Goal: Task Accomplishment & Management: Manage account settings

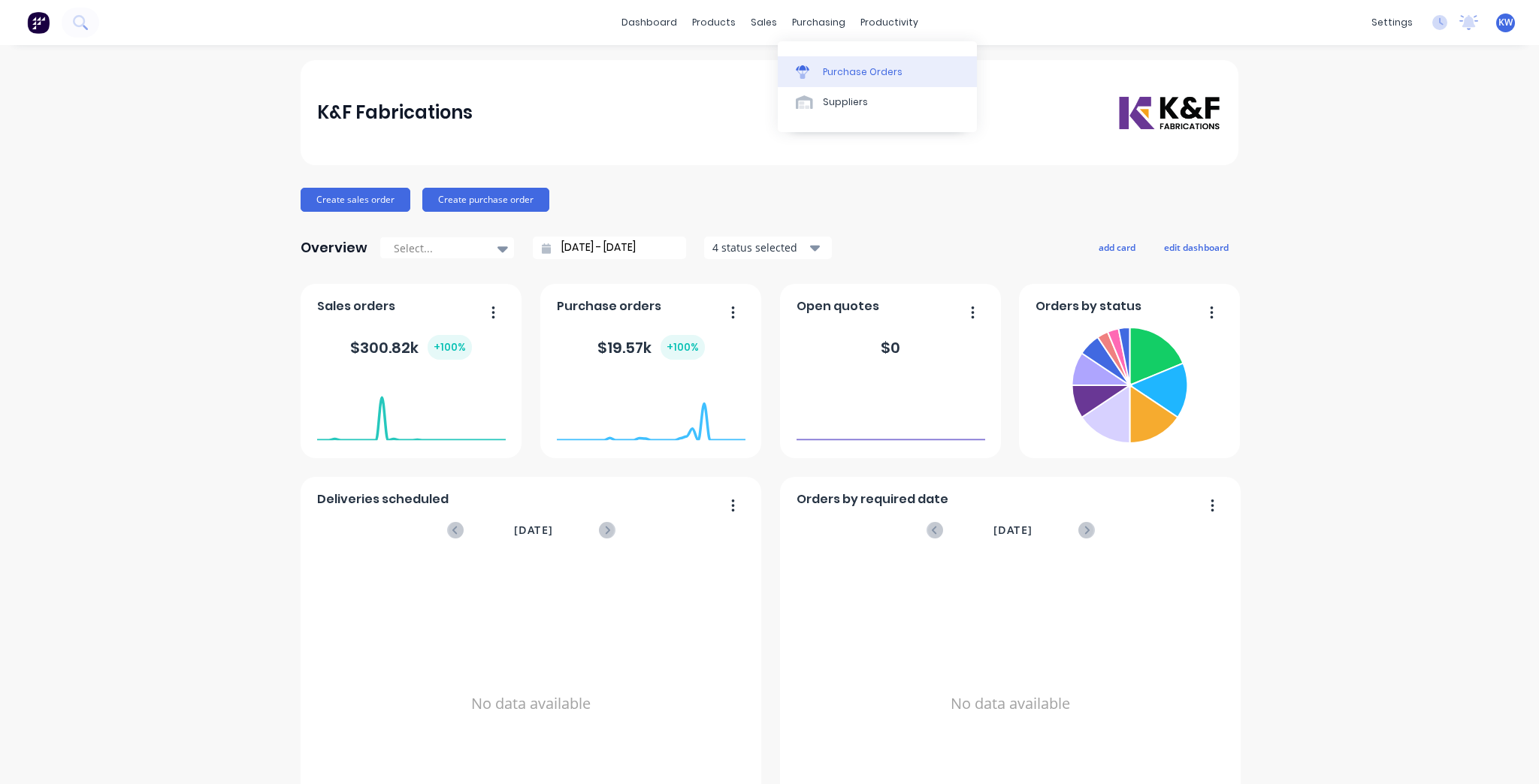
click at [845, 76] on div "Purchase Orders" at bounding box center [862, 72] width 80 height 14
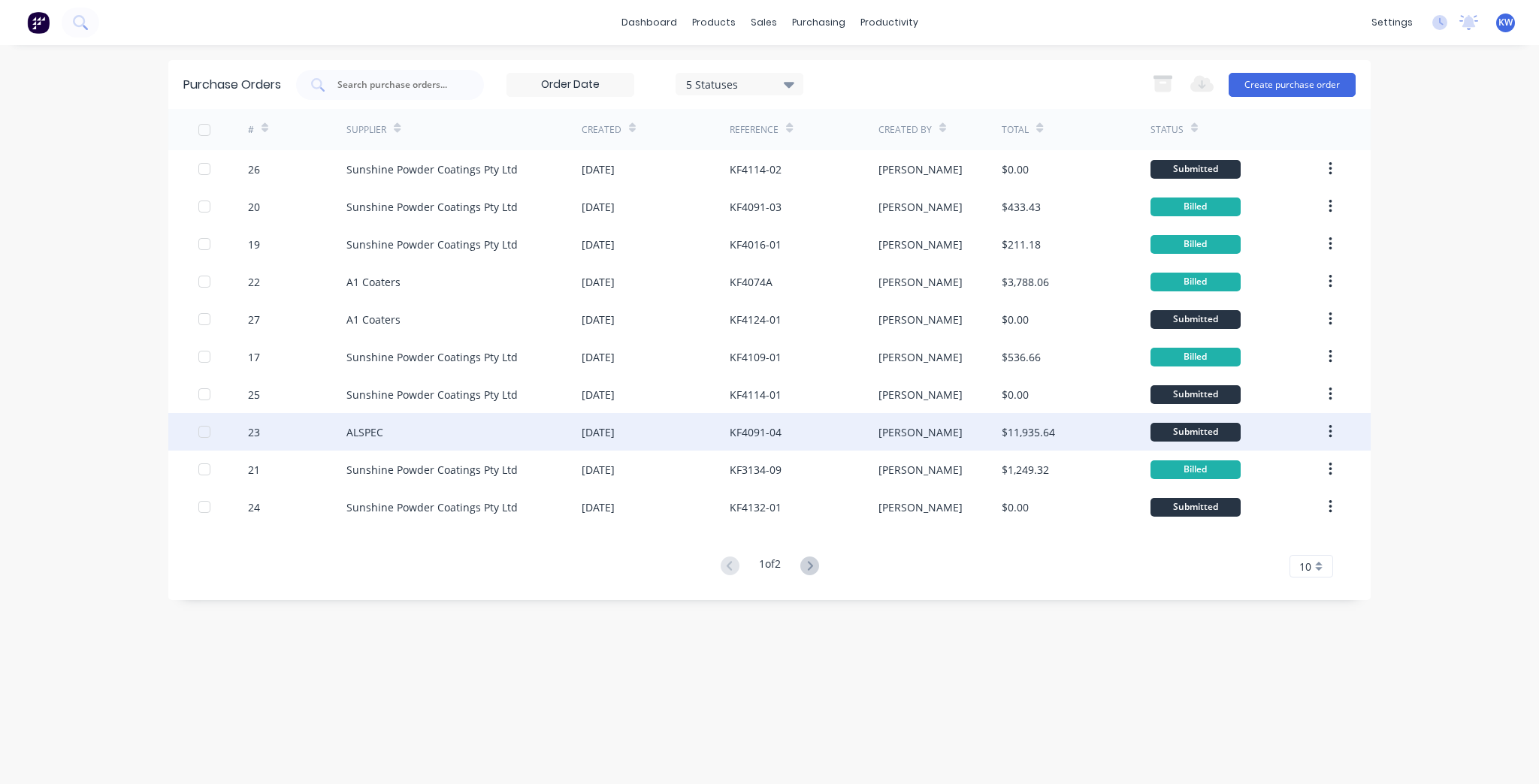
click at [861, 436] on div "KF4091-04" at bounding box center [803, 432] width 148 height 37
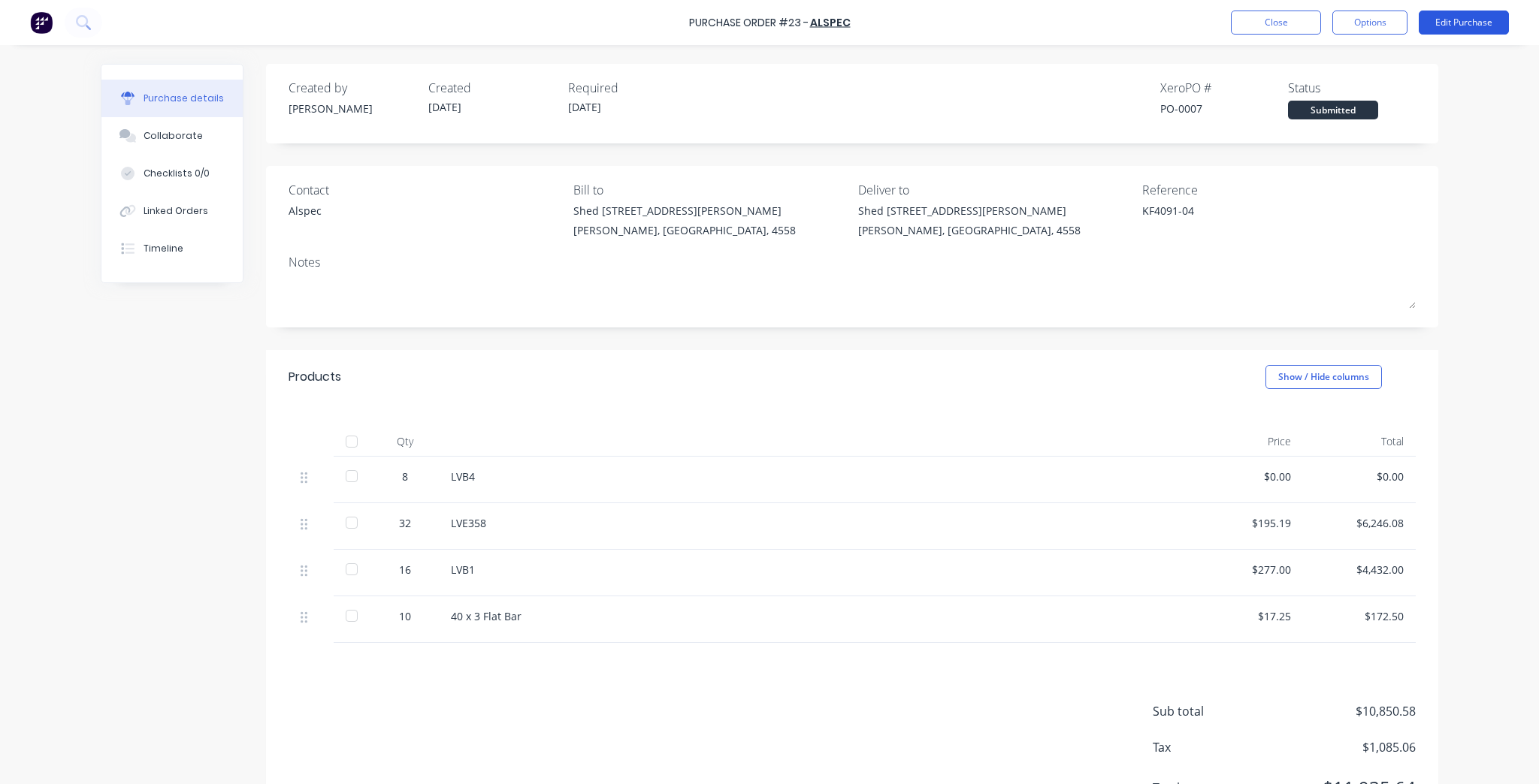
click at [1488, 30] on button "Edit Purchase" at bounding box center [1463, 23] width 90 height 24
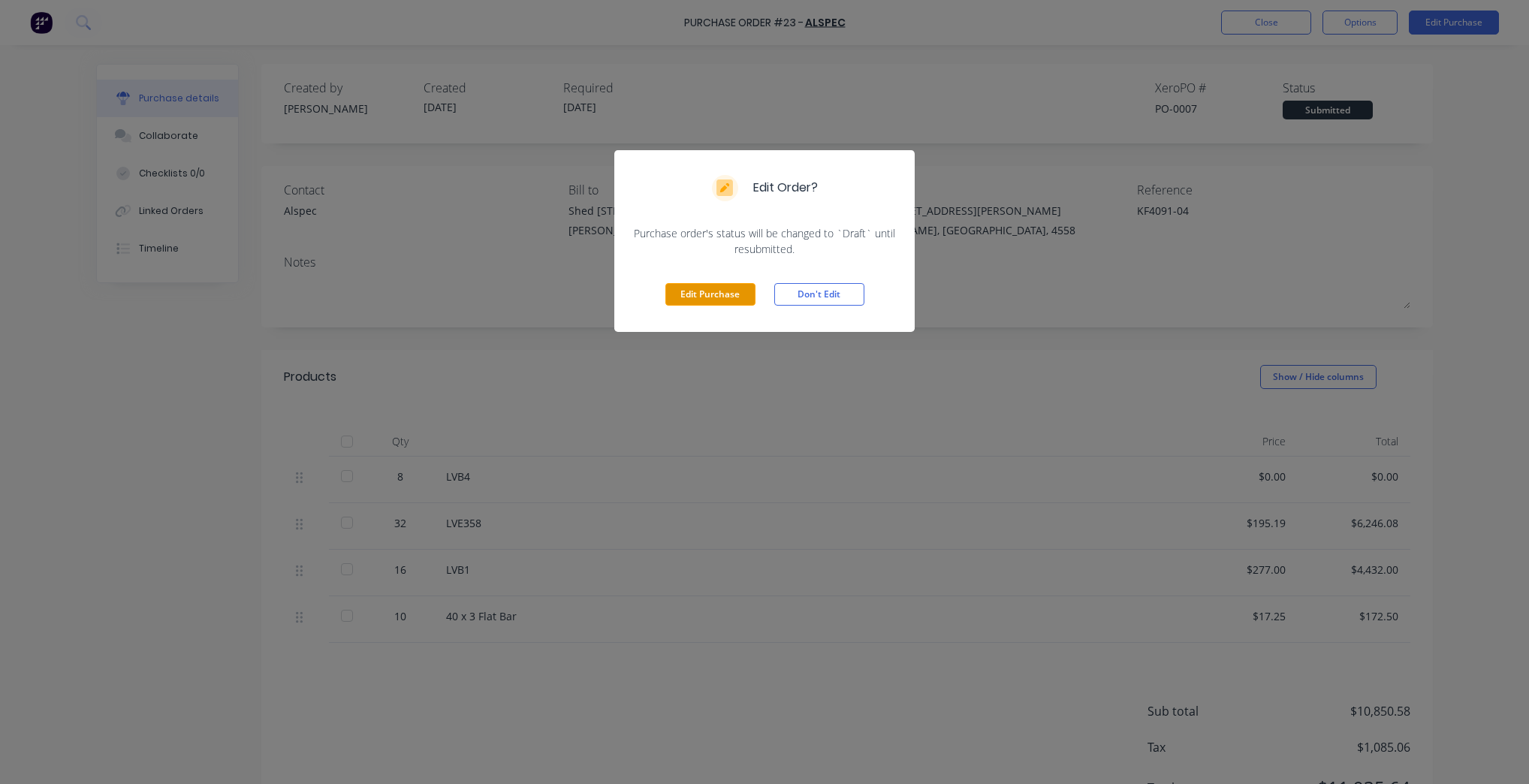
click at [721, 295] on button "Edit Purchase" at bounding box center [710, 294] width 90 height 23
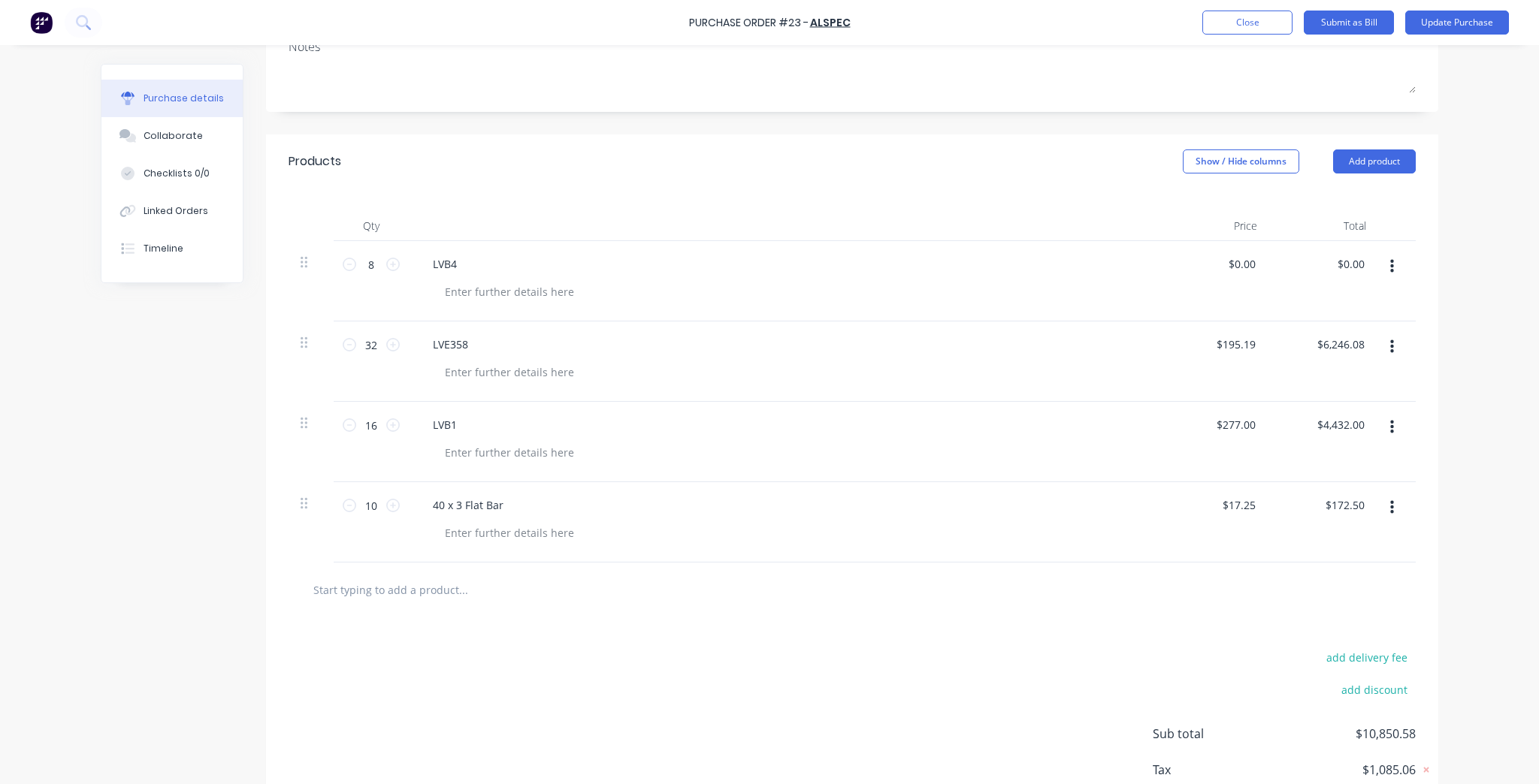
scroll to position [241, 0]
type textarea "x"
type input "0.00"
click at [1236, 256] on input "0.00" at bounding box center [1241, 262] width 35 height 22
click at [1236, 256] on input "0.00" at bounding box center [1244, 262] width 29 height 22
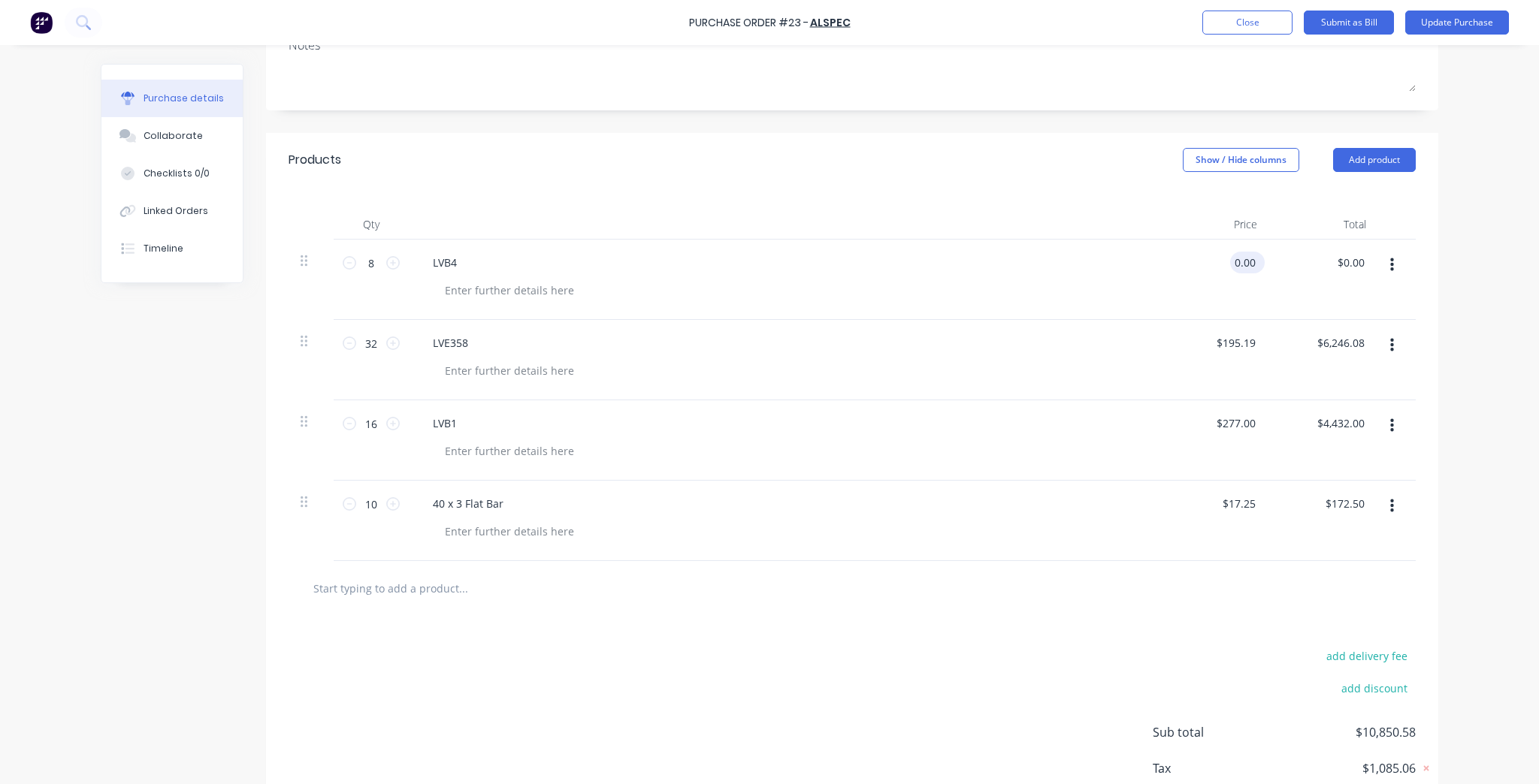
type textarea "x"
click at [1236, 256] on input "0.00" at bounding box center [1244, 262] width 29 height 22
type input "63.91"
type textarea "x"
type input "$63.91"
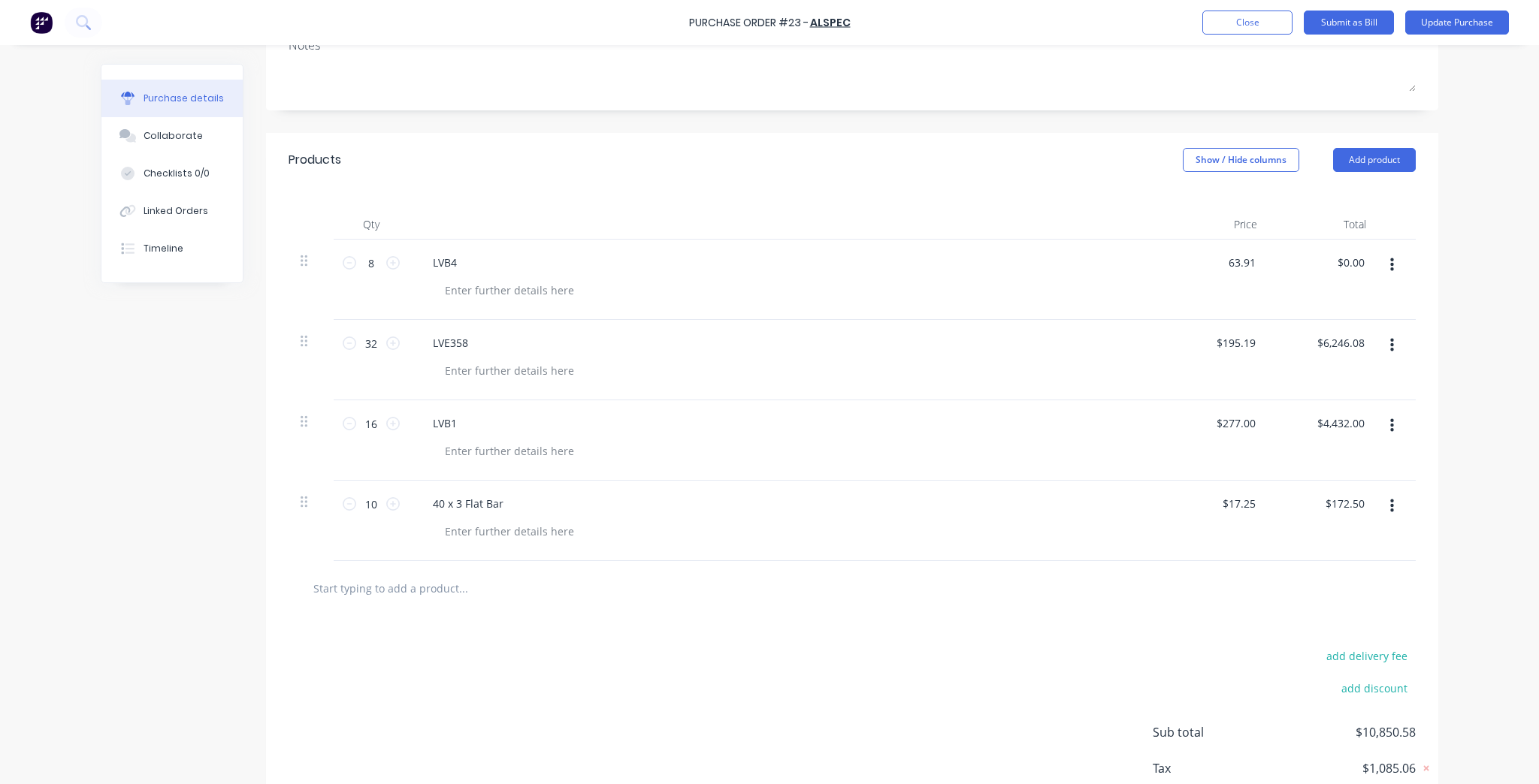
type input "$511.28"
click at [1063, 140] on div "Products Show / Hide columns Add product" at bounding box center [852, 160] width 1172 height 54
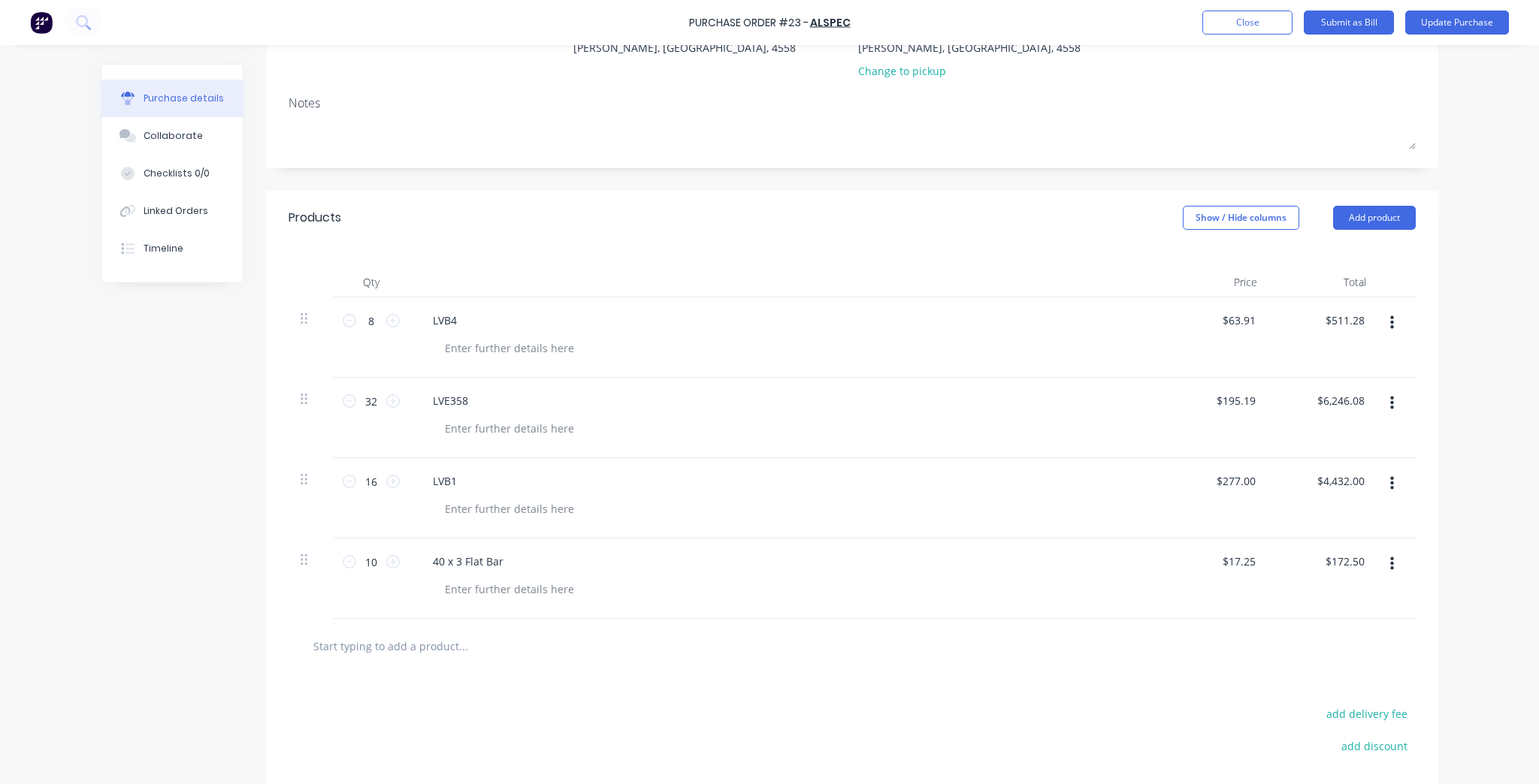
scroll to position [333, 0]
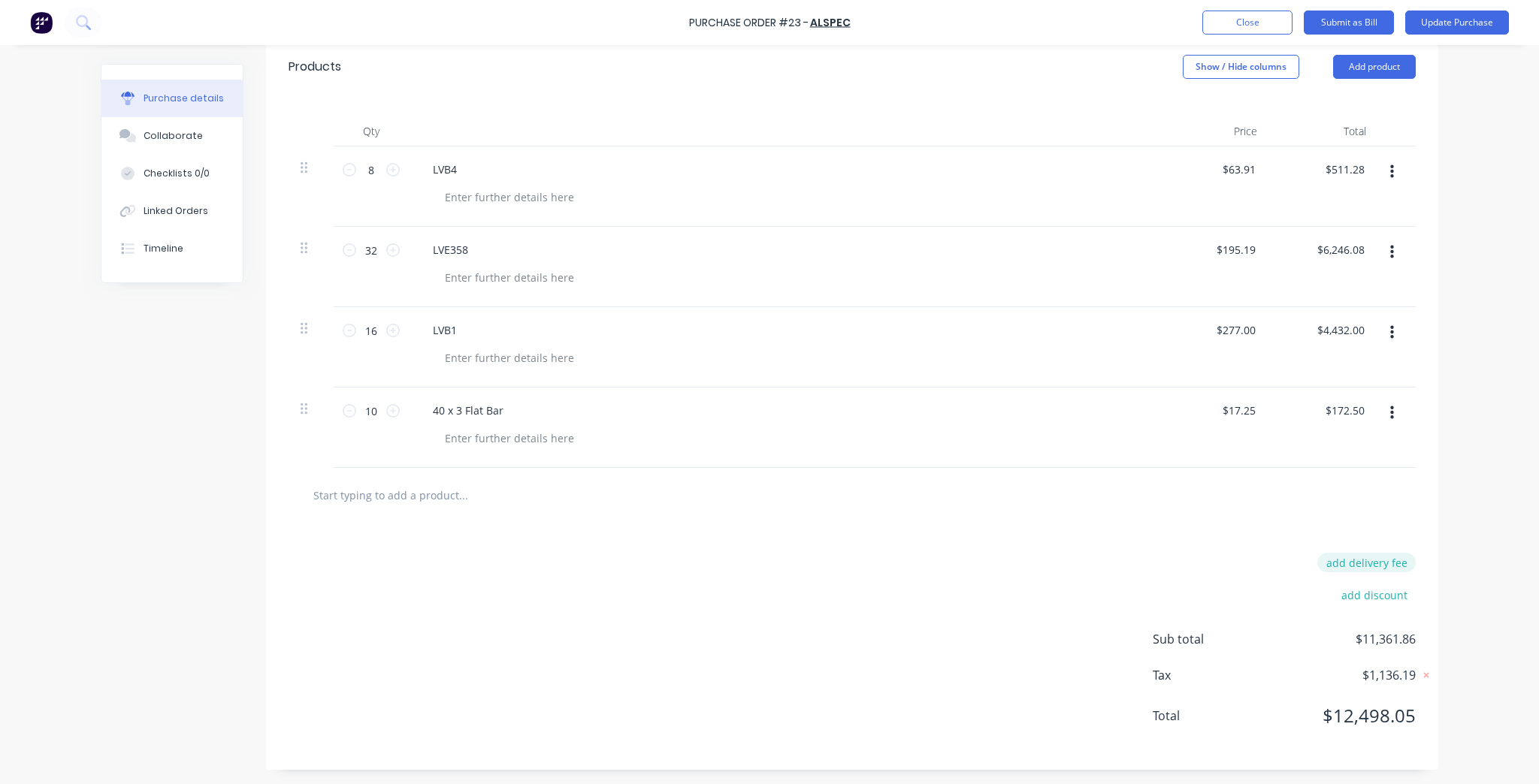
type textarea "x"
click at [1380, 565] on button "add delivery fee" at bounding box center [1366, 562] width 99 height 20
type input "25"
type textarea "x"
type input "$25.00"
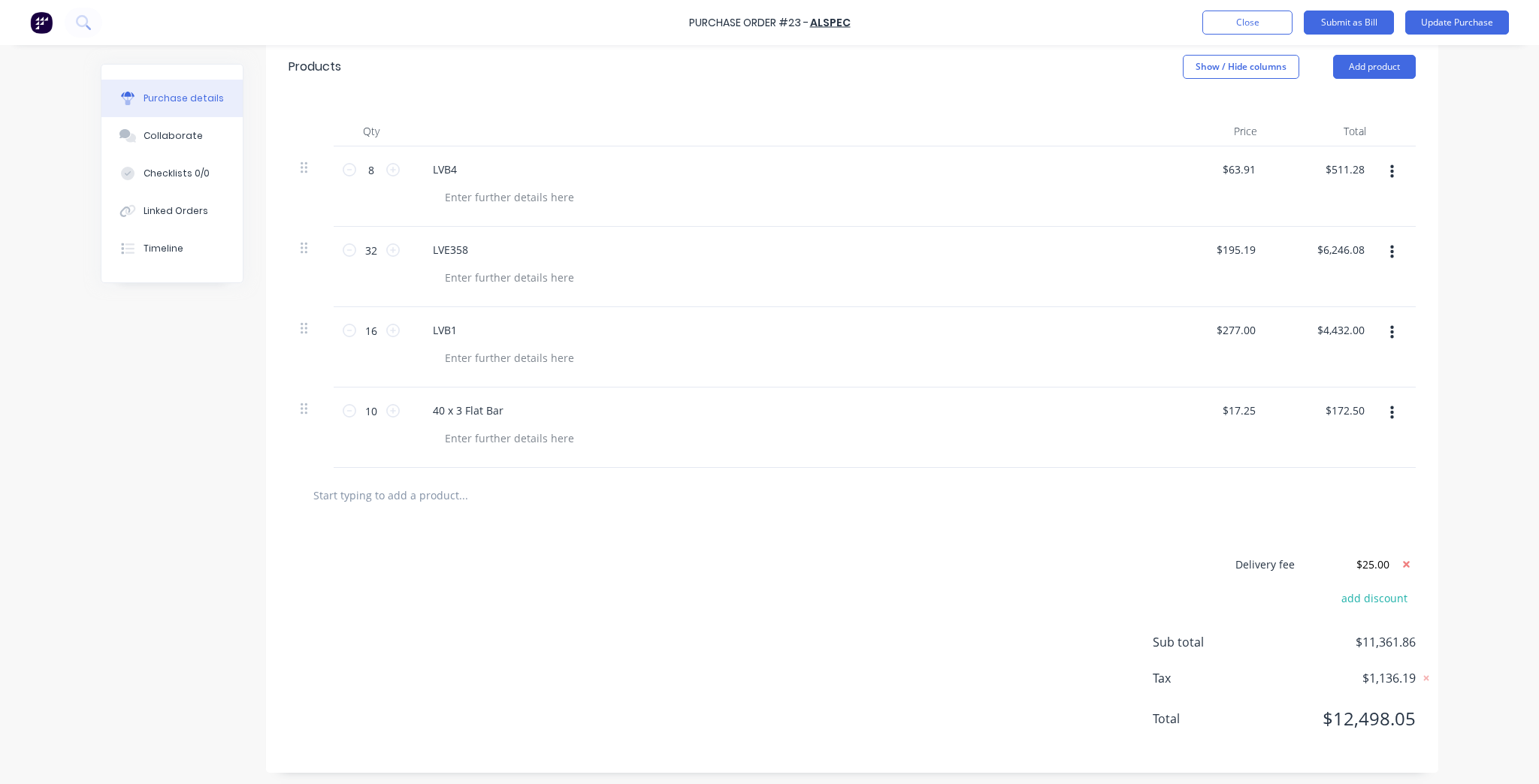
click at [1478, 477] on div "Purchase Order #23 - ALSPEC Add product Close Submit as Bill Update Purchase Pu…" at bounding box center [770, 392] width 1539 height 784
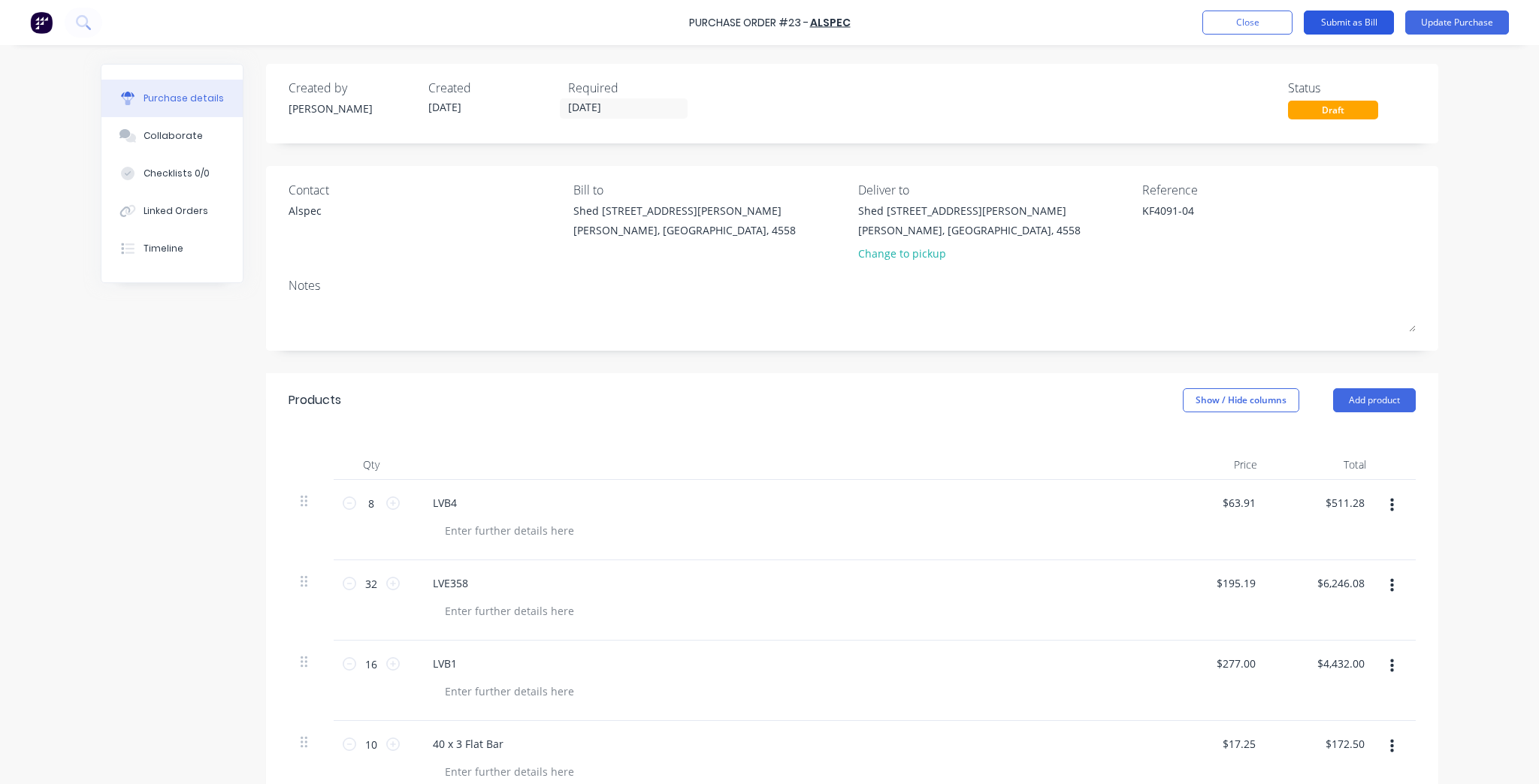
click at [1370, 21] on button "Submit as Bill" at bounding box center [1348, 23] width 90 height 24
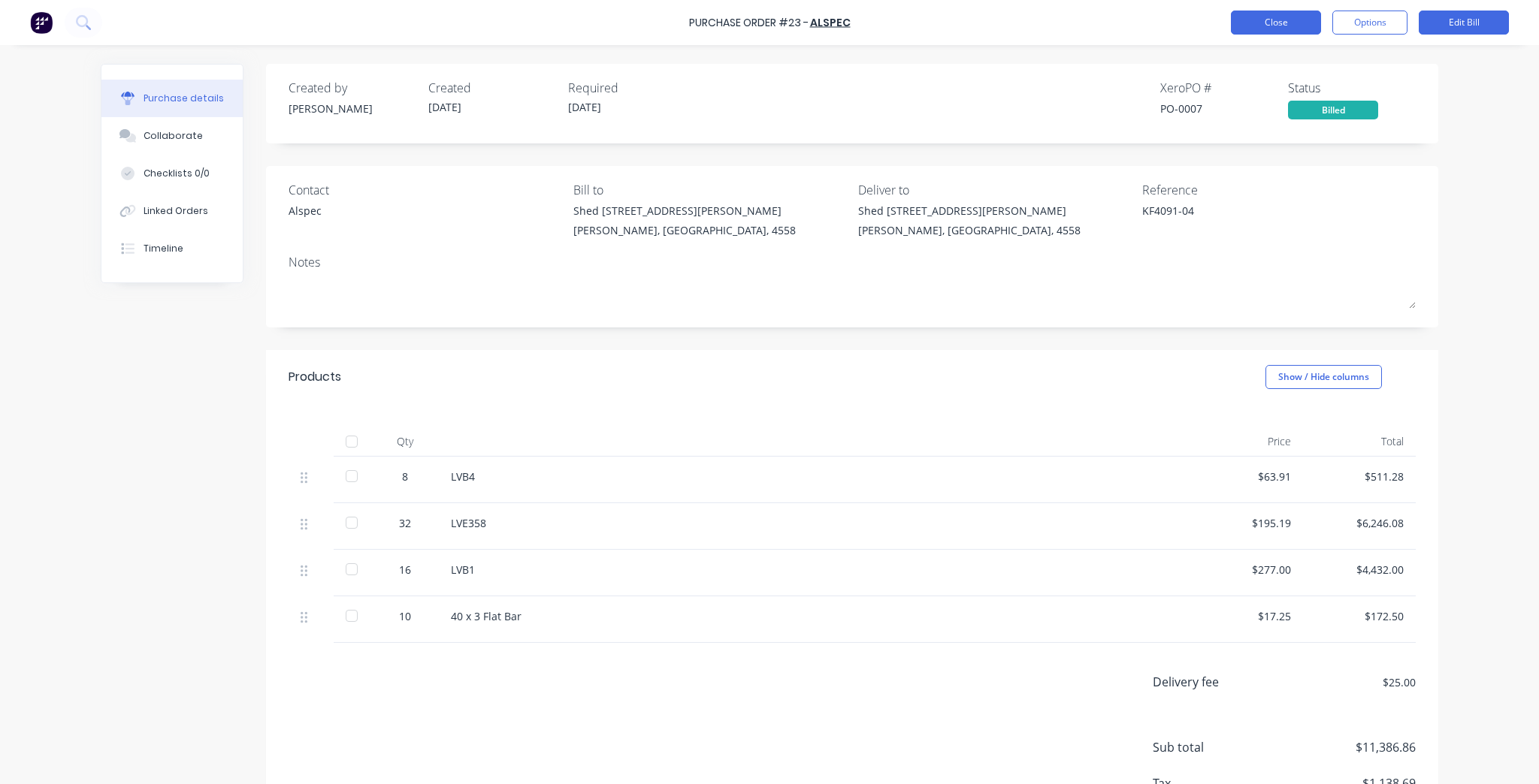
click at [1272, 24] on button "Close" at bounding box center [1275, 23] width 90 height 24
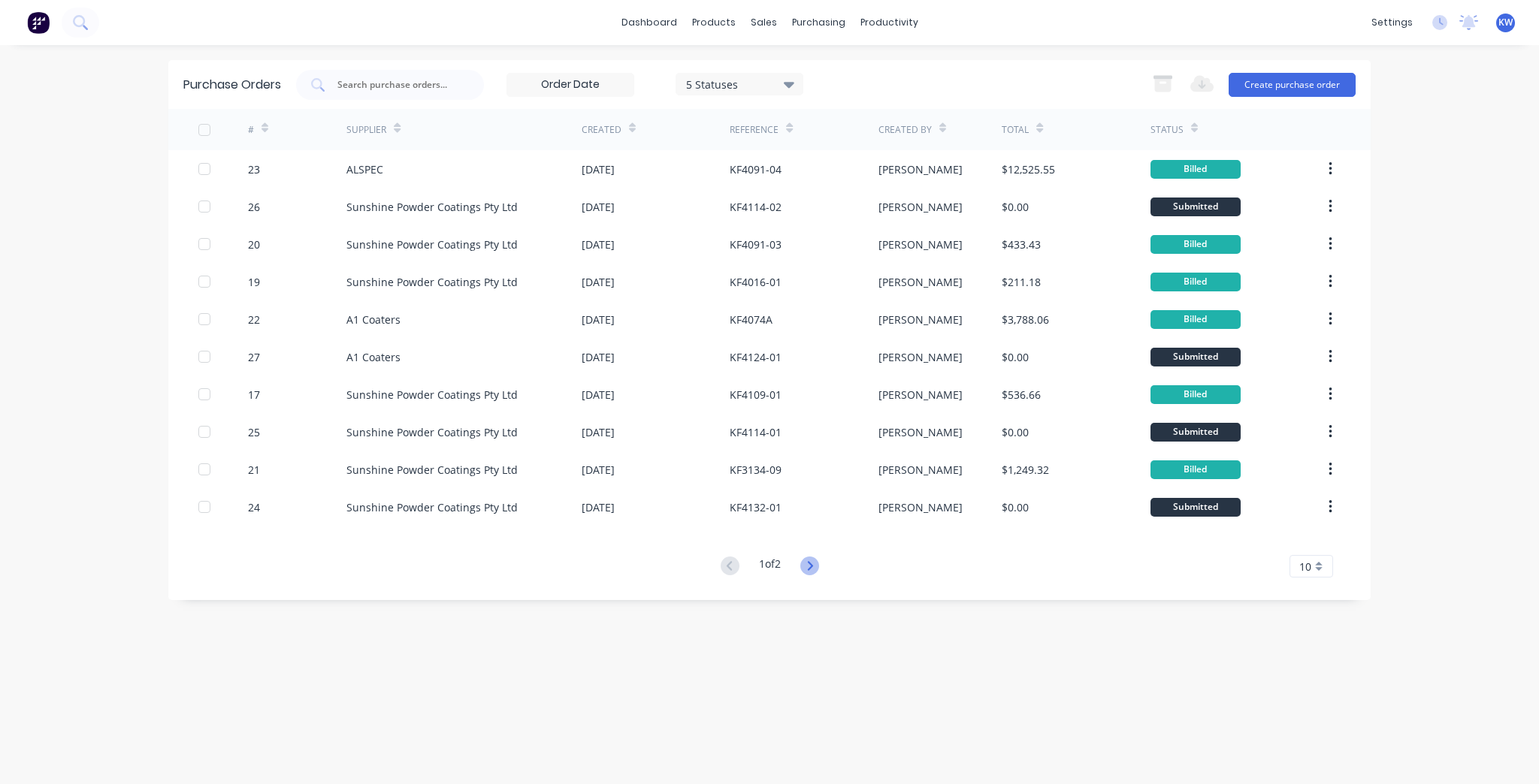
click at [819, 564] on icon at bounding box center [809, 565] width 19 height 19
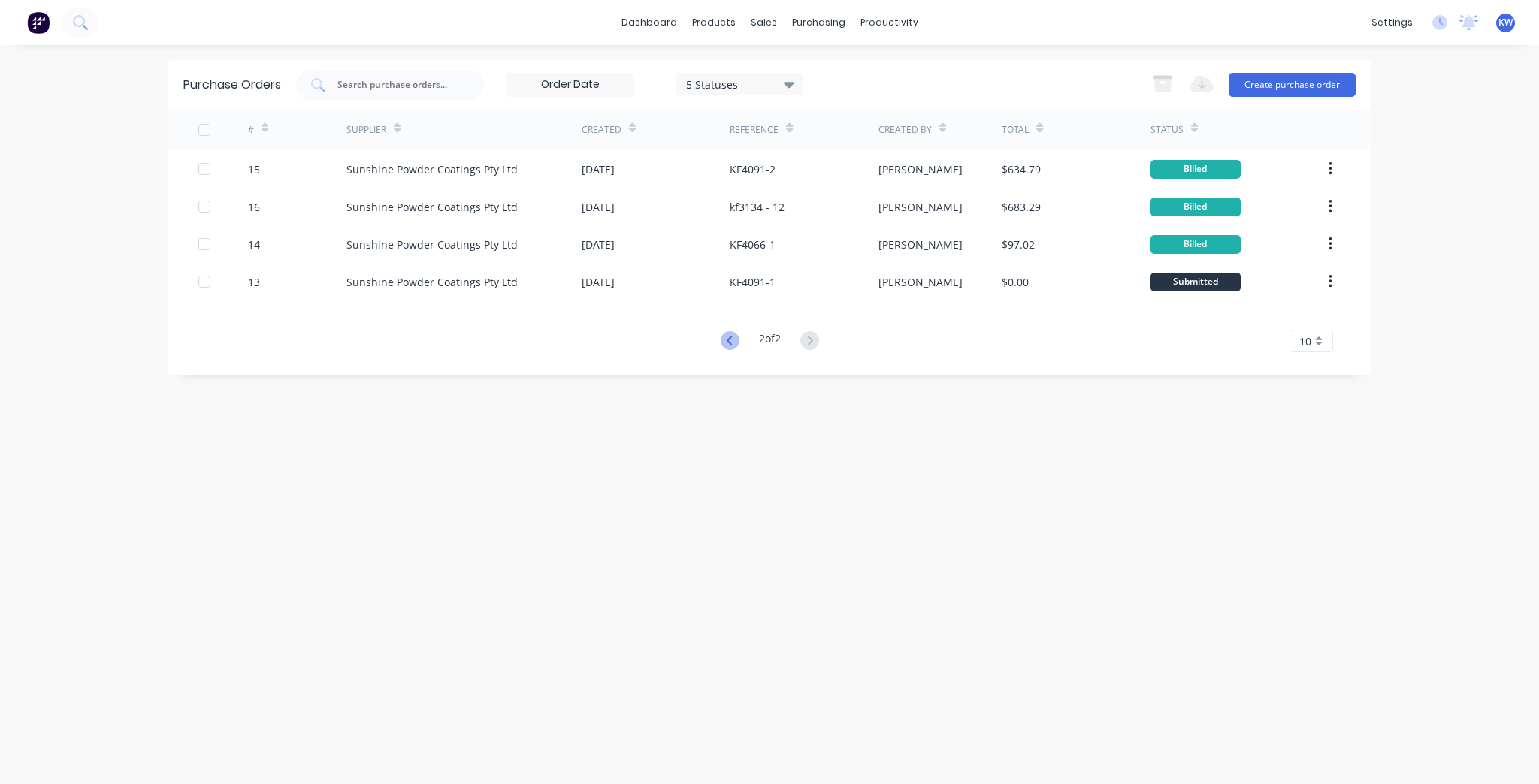
click at [723, 338] on icon at bounding box center [729, 340] width 19 height 19
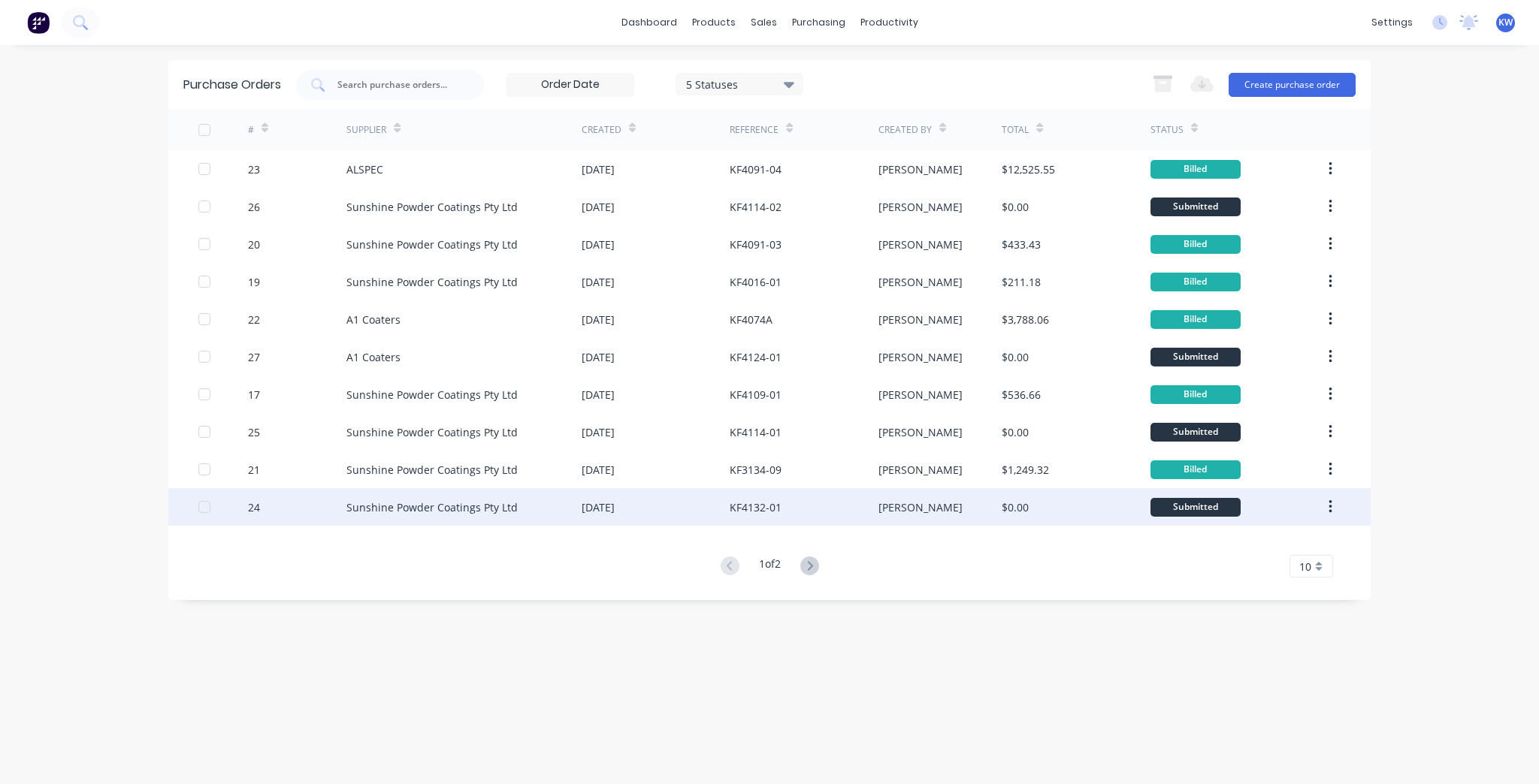
click at [826, 514] on div "KF4132-01" at bounding box center [803, 507] width 148 height 37
type textarea "x"
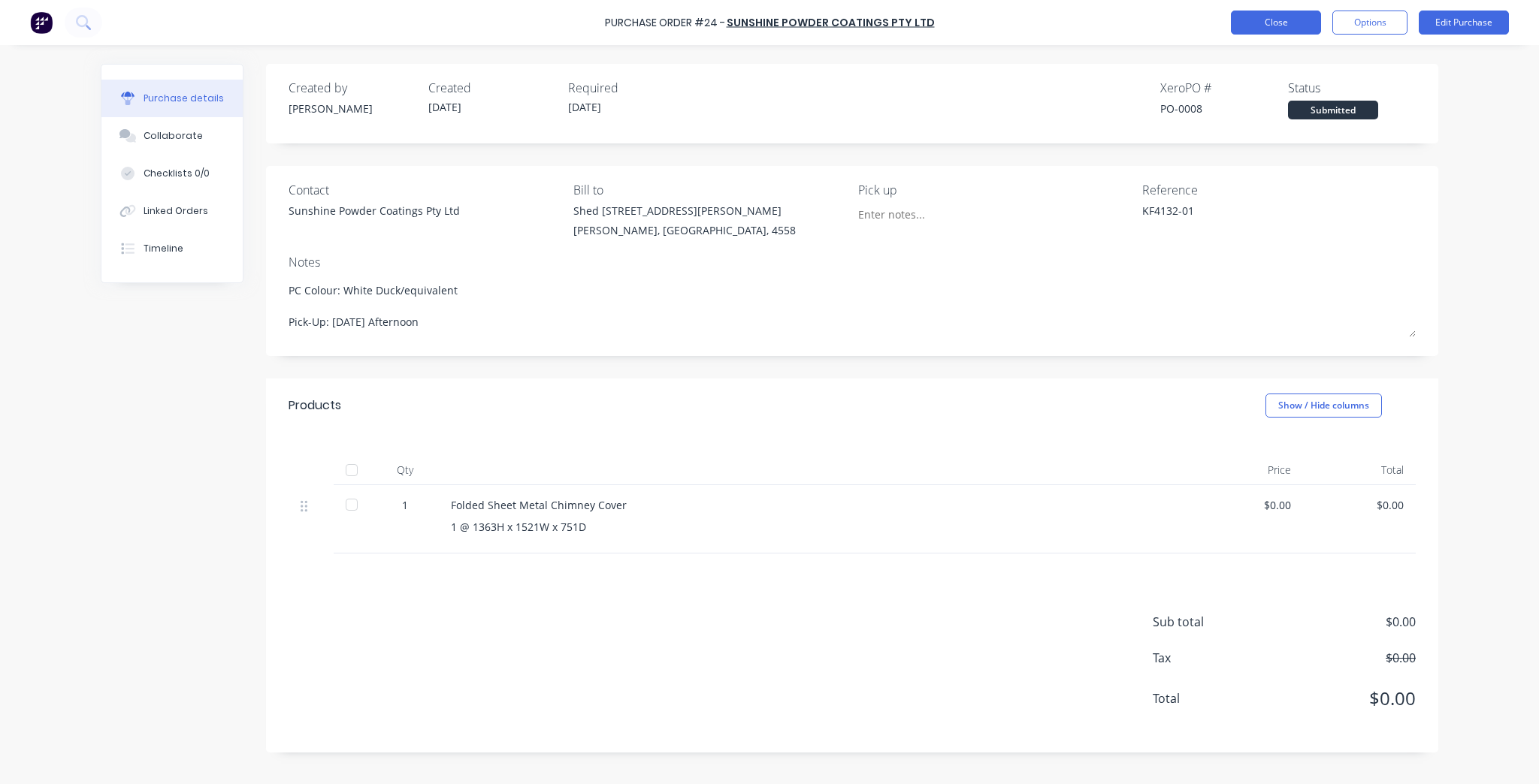
click at [1290, 21] on button "Close" at bounding box center [1275, 23] width 90 height 24
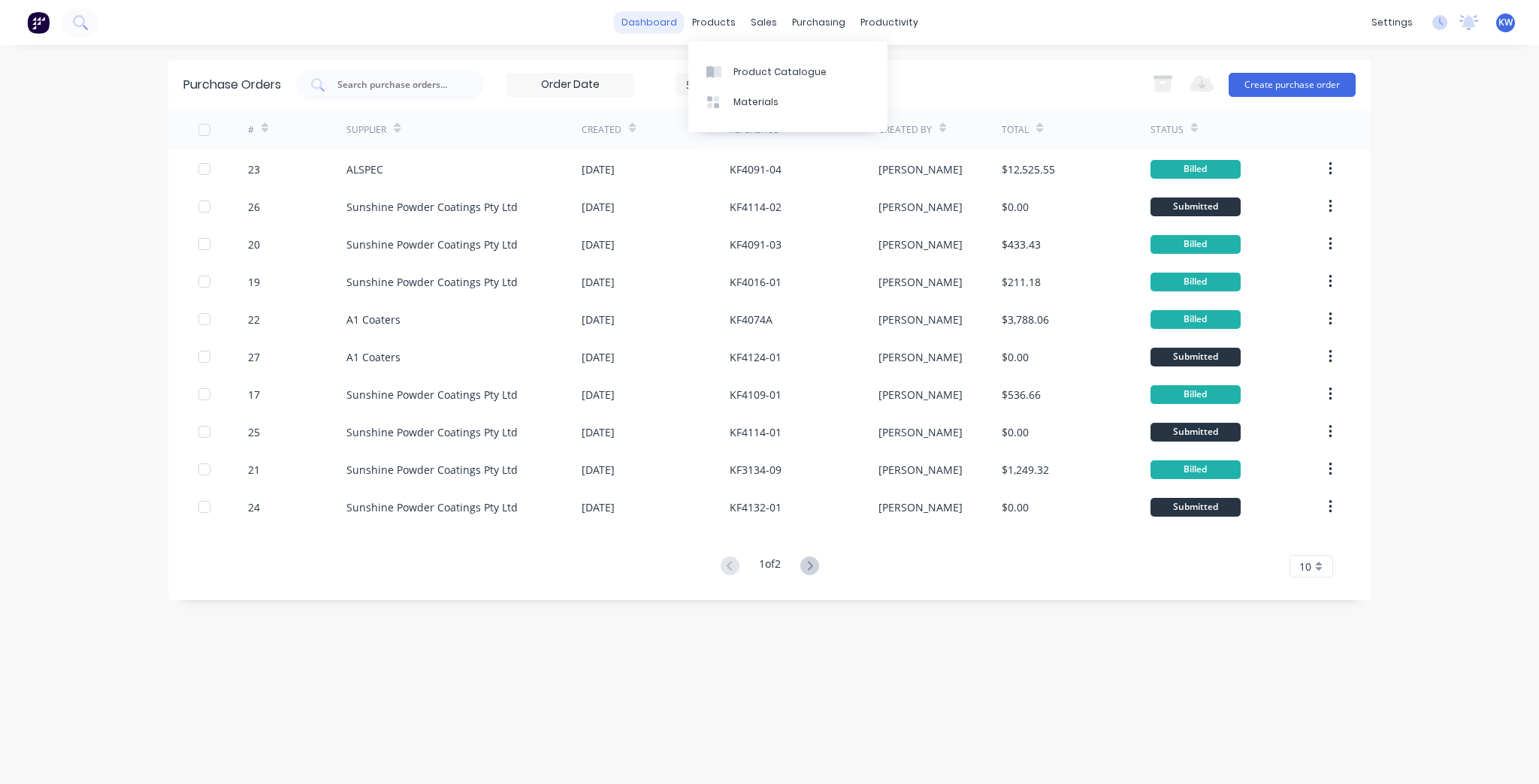
click at [661, 24] on link "dashboard" at bounding box center [649, 22] width 71 height 23
